Goal: Information Seeking & Learning: Learn about a topic

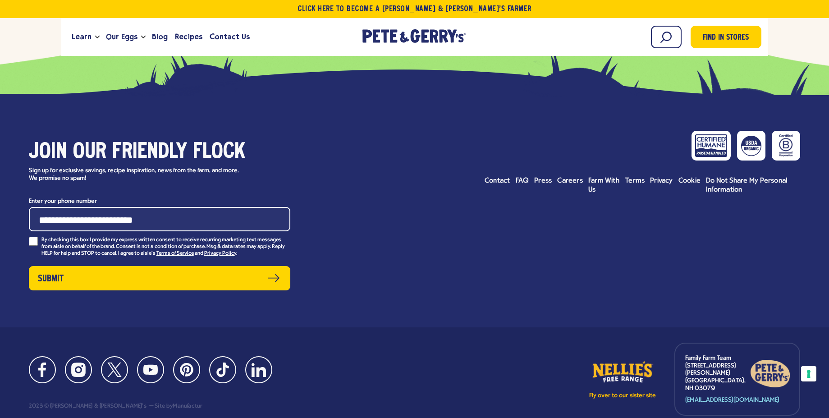
scroll to position [9841, 0]
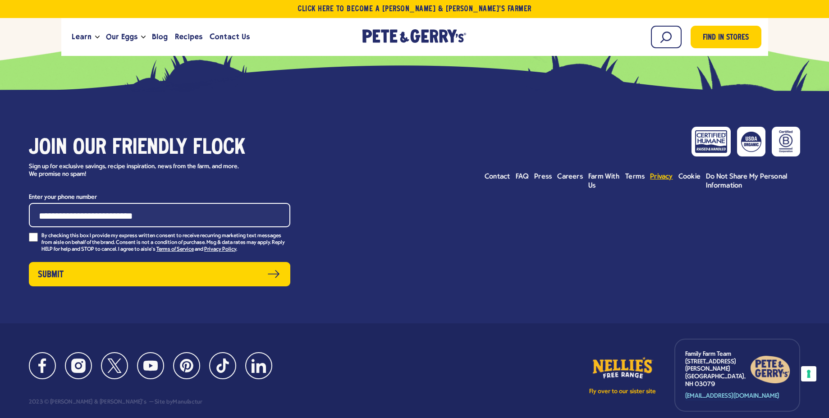
click at [668, 173] on span "Privacy" at bounding box center [661, 176] width 23 height 7
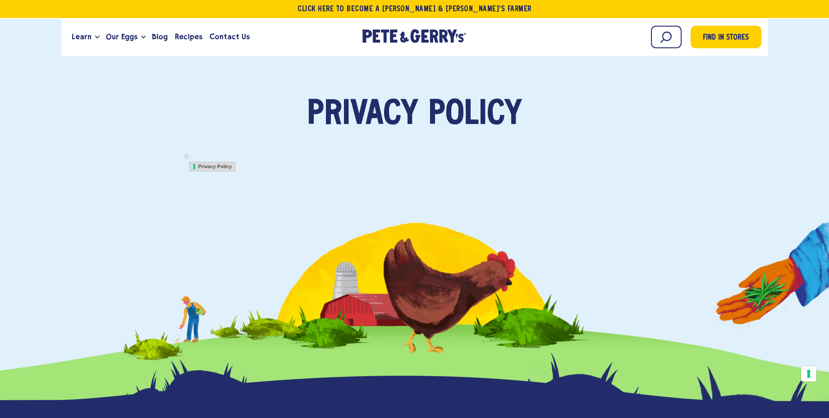
click at [208, 167] on link "Privacy Policy" at bounding box center [212, 167] width 46 height 10
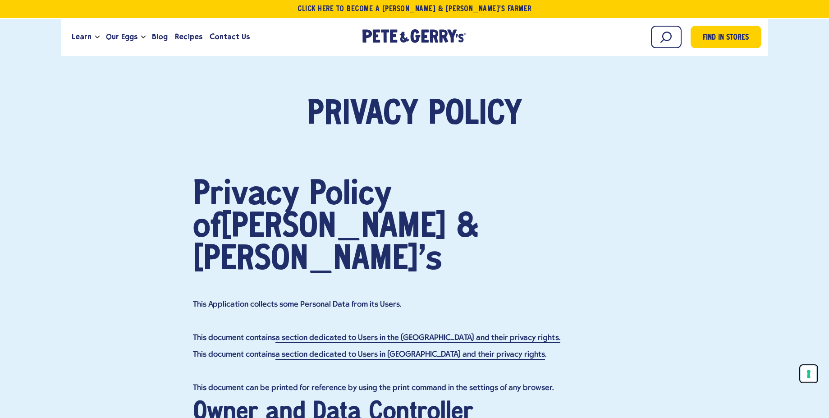
click at [809, 372] on button "Your consent preferences for tracking technologies" at bounding box center [808, 373] width 15 height 15
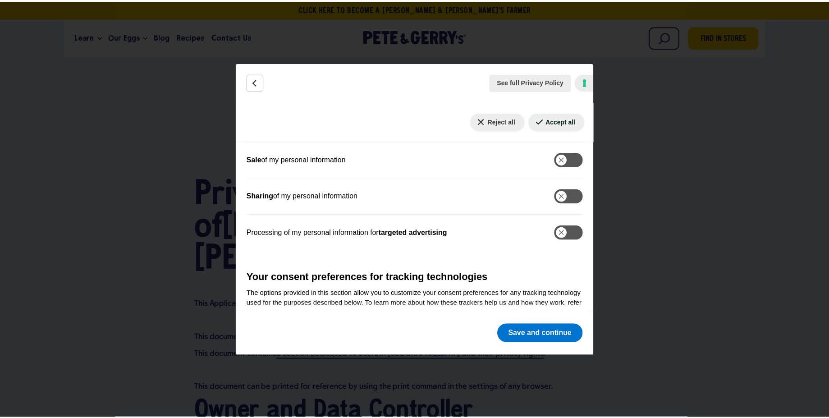
scroll to position [379, 0]
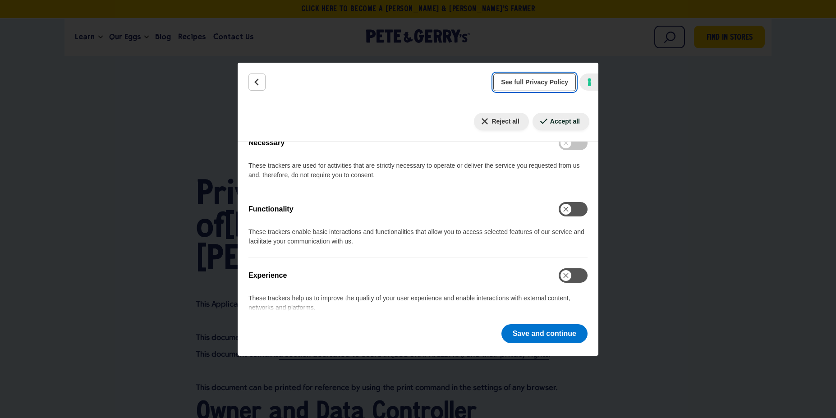
click at [526, 88] on button "See full Privacy Policy" at bounding box center [534, 82] width 82 height 18
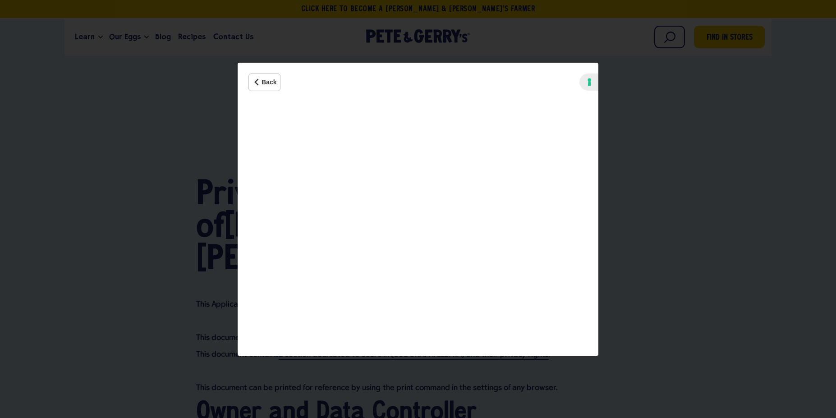
click at [672, 114] on div "Back See full Privacy Policy Privacy Policy Your Privacy Choices In this panel …" at bounding box center [418, 209] width 836 height 418
click at [254, 83] on icon "Back" at bounding box center [256, 82] width 9 height 9
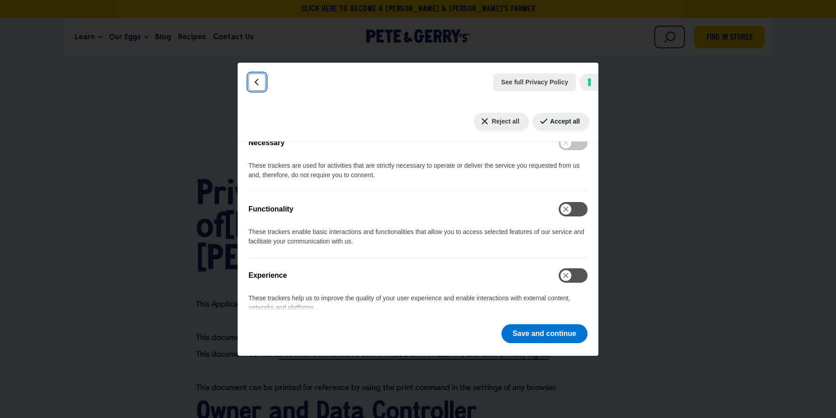
click at [257, 83] on icon "Back" at bounding box center [256, 82] width 9 height 9
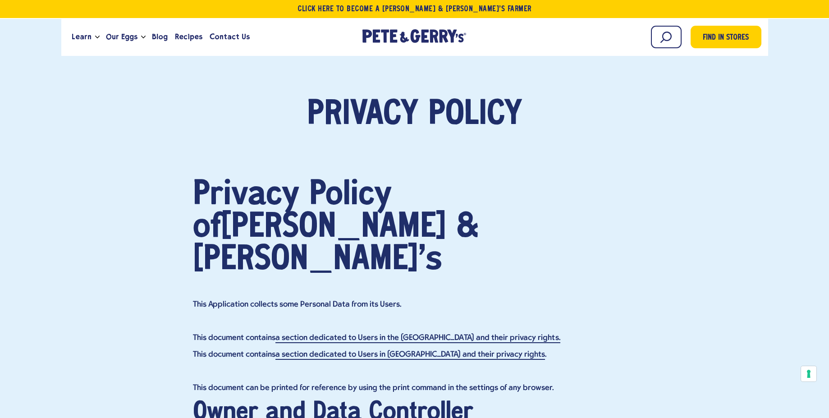
click at [270, 201] on h1 "Privacy Policy of [PERSON_NAME] & [PERSON_NAME]'s" at bounding box center [415, 227] width 444 height 97
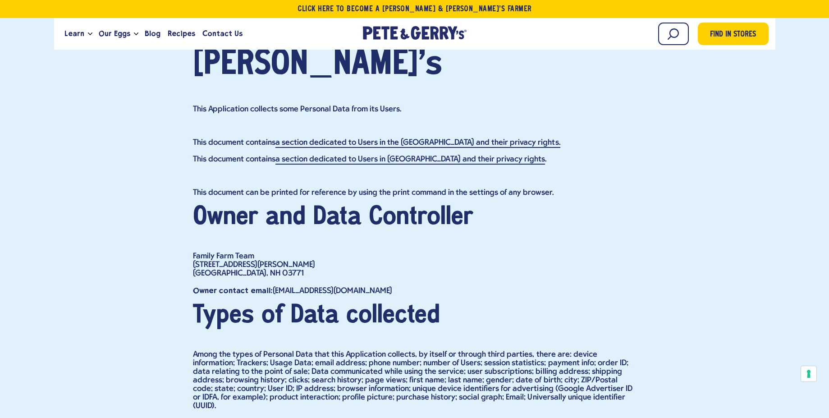
scroll to position [325, 0]
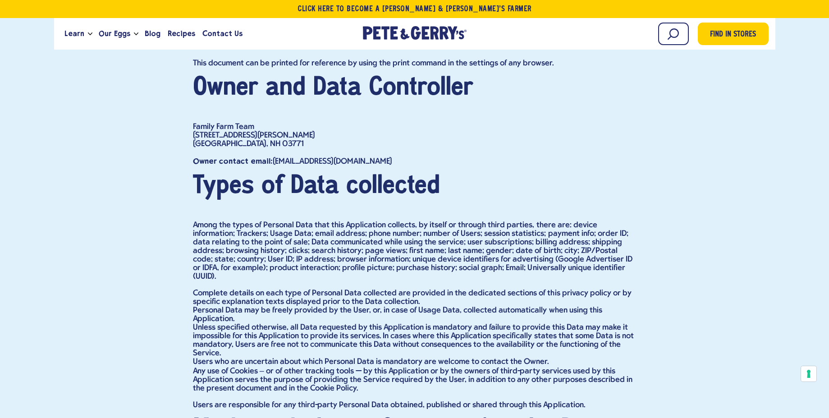
click at [265, 174] on h2 "Types of Data collected" at bounding box center [415, 186] width 444 height 24
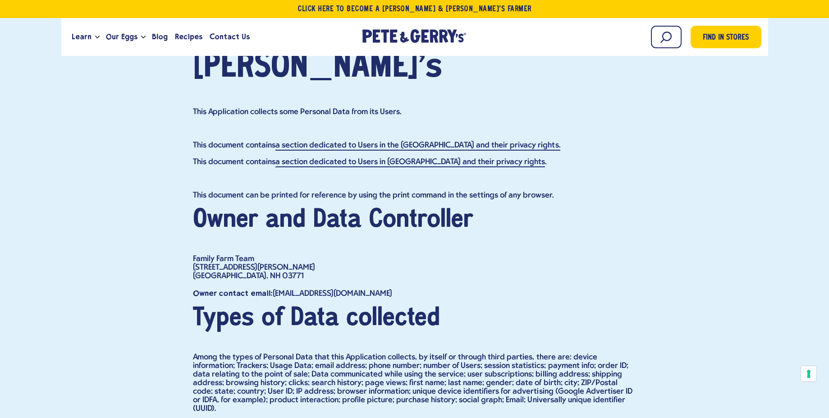
scroll to position [0, 0]
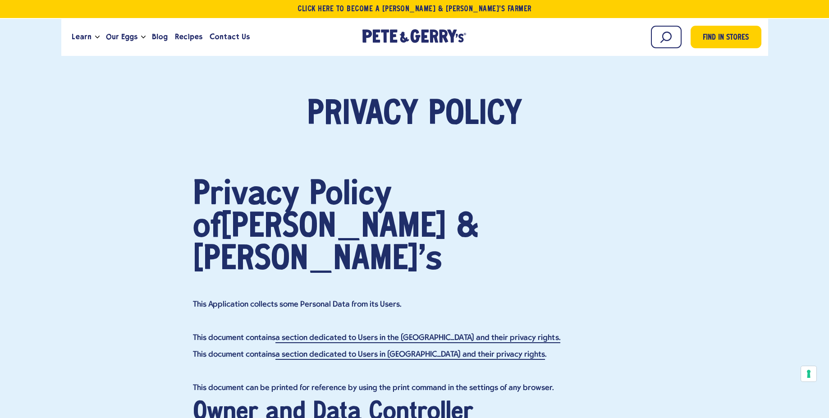
click at [439, 235] on h1 "Privacy Policy of [PERSON_NAME] & [PERSON_NAME]'s" at bounding box center [415, 227] width 444 height 97
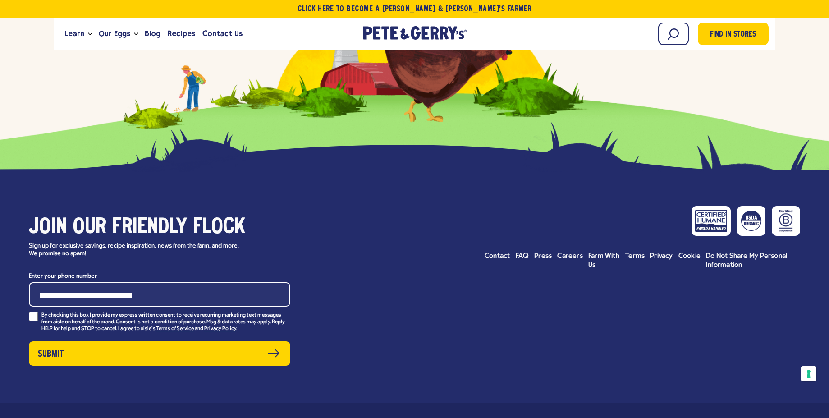
scroll to position [4531, 0]
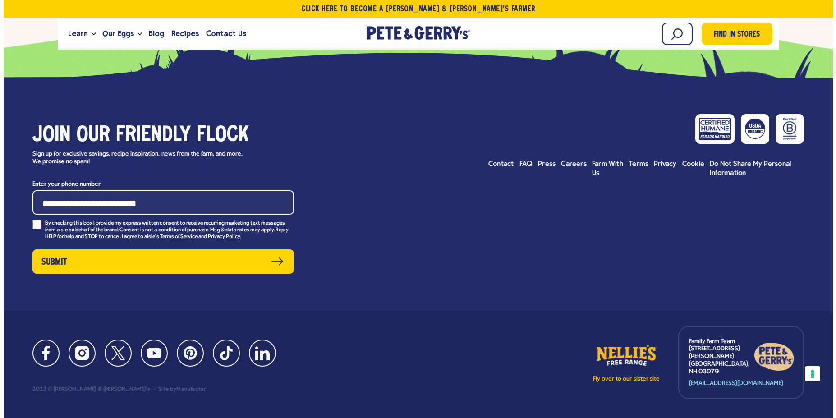
scroll to position [4509, 0]
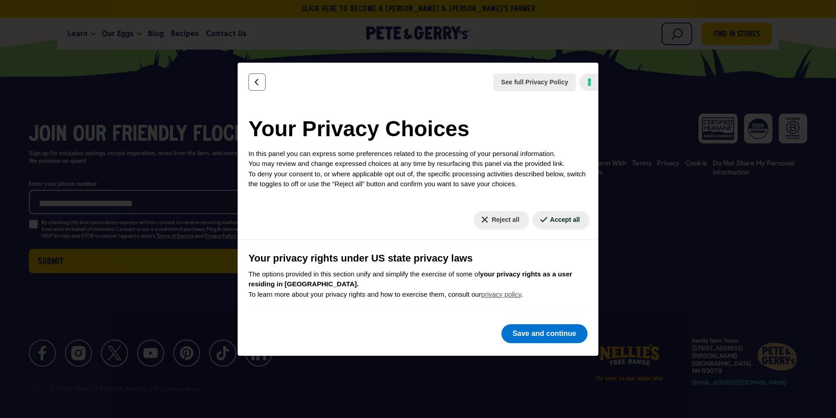
click at [252, 83] on button "Back" at bounding box center [256, 81] width 17 height 17
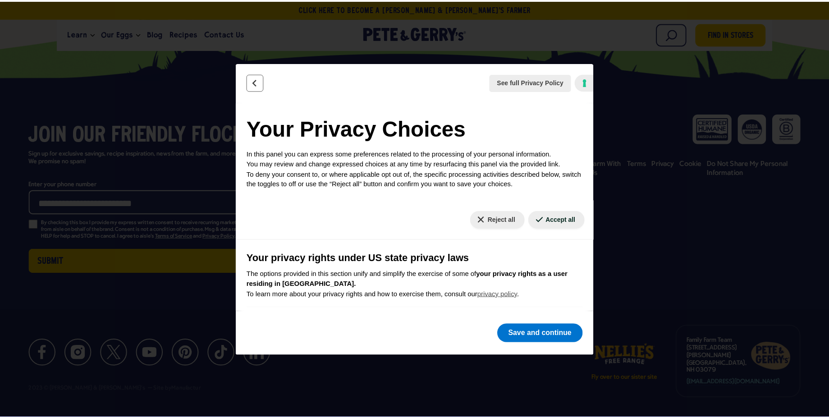
scroll to position [4506, 0]
